Goal: Task Accomplishment & Management: Manage account settings

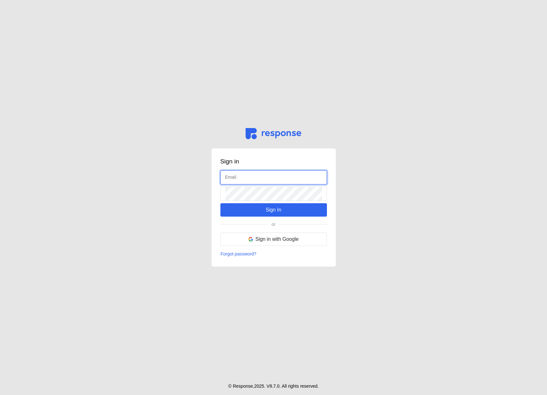
click at [237, 176] on input "text" at bounding box center [273, 178] width 97 height 14
type input "[PERSON_NAME][EMAIL_ADDRESS][DOMAIN_NAME]"
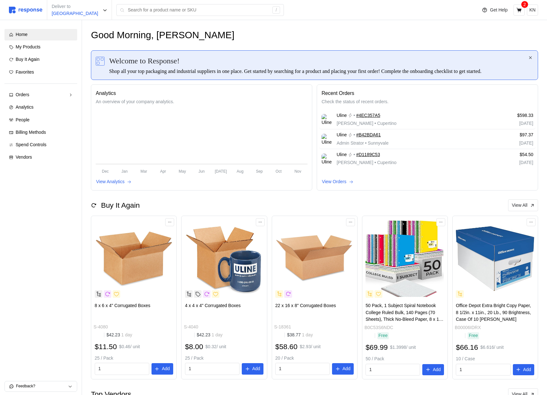
click at [532, 58] on icon "button" at bounding box center [530, 57] width 4 height 4
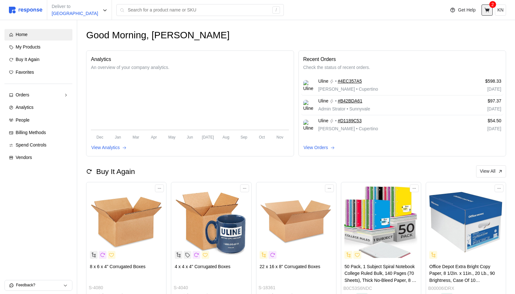
click at [485, 13] on button at bounding box center [486, 9] width 11 height 11
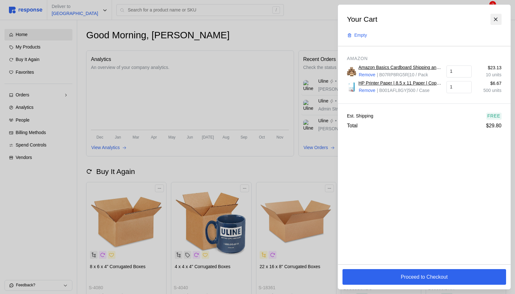
click at [496, 17] on icon at bounding box center [496, 20] width 6 height 6
